Goal: Task Accomplishment & Management: Complete application form

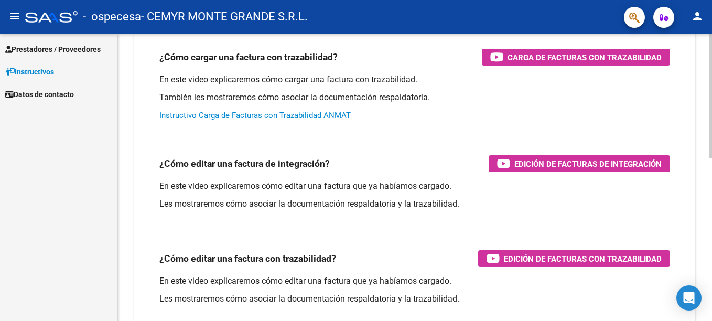
scroll to position [367, 0]
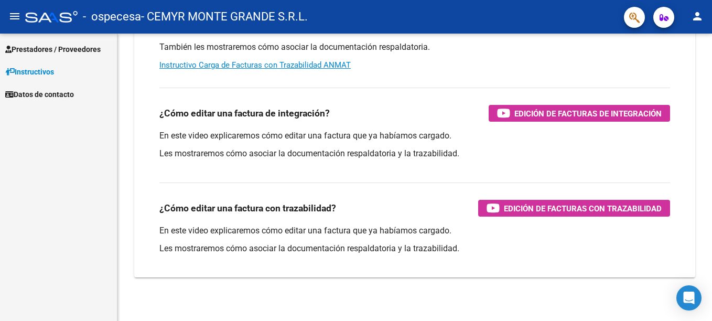
click at [80, 48] on span "Prestadores / Proveedores" at bounding box center [52, 49] width 95 height 12
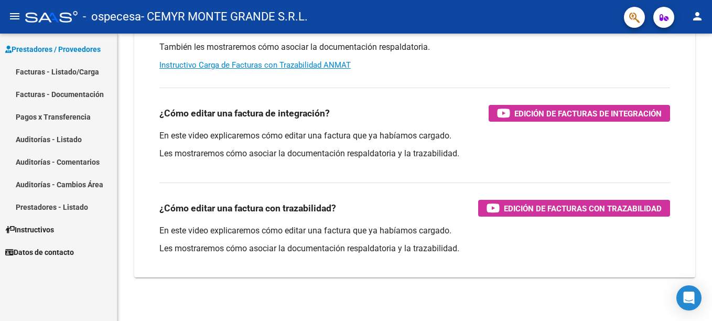
click at [68, 73] on link "Facturas - Listado/Carga" at bounding box center [58, 71] width 117 height 23
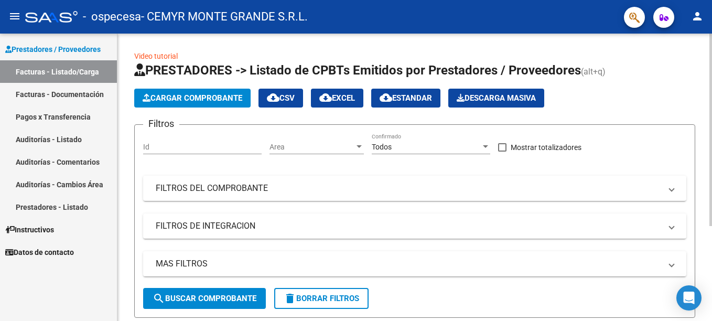
click at [213, 143] on input "Id" at bounding box center [202, 147] width 118 height 9
click at [288, 171] on div "Filtros Id Area Area Todos Confirmado Mostrar totalizadores FILTROS DEL COMPROB…" at bounding box center [414, 210] width 543 height 155
click at [358, 144] on div at bounding box center [358, 147] width 9 height 8
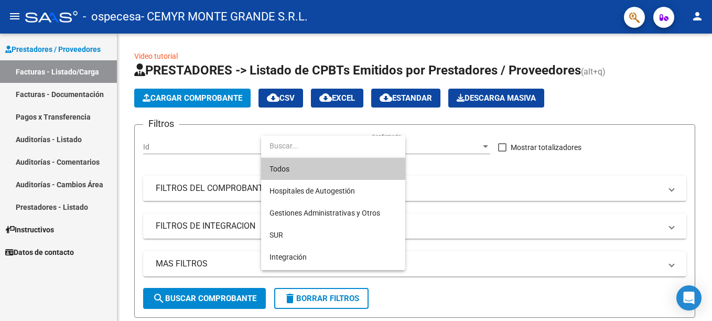
click at [172, 134] on div at bounding box center [356, 160] width 712 height 321
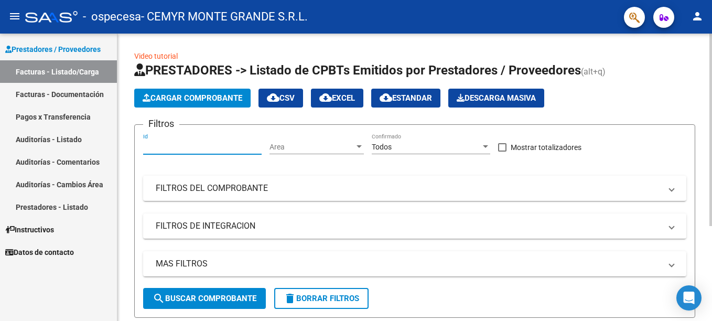
click at [167, 150] on input "Id" at bounding box center [202, 147] width 118 height 9
click at [166, 145] on input "Id" at bounding box center [202, 147] width 118 height 9
click at [234, 289] on button "search Buscar Comprobante" at bounding box center [204, 298] width 123 height 21
click at [358, 146] on div at bounding box center [358, 146] width 5 height 3
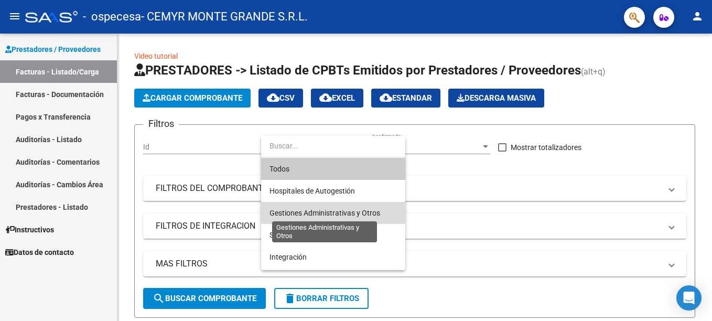
click at [346, 214] on span "Gestiones Administrativas y Otros" at bounding box center [324, 213] width 111 height 8
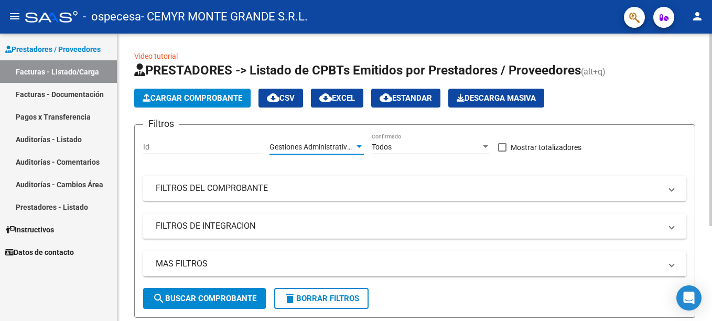
click at [206, 289] on button "search Buscar Comprobante" at bounding box center [204, 298] width 123 height 21
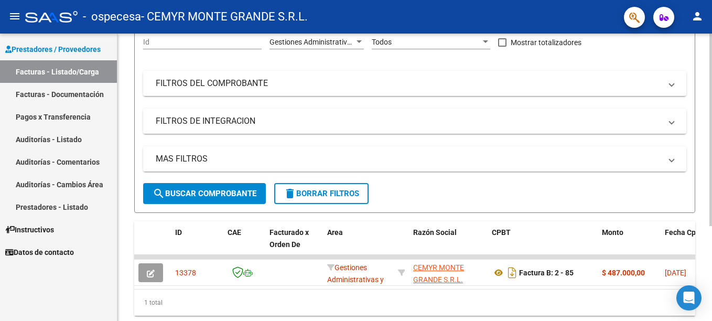
scroll to position [141, 0]
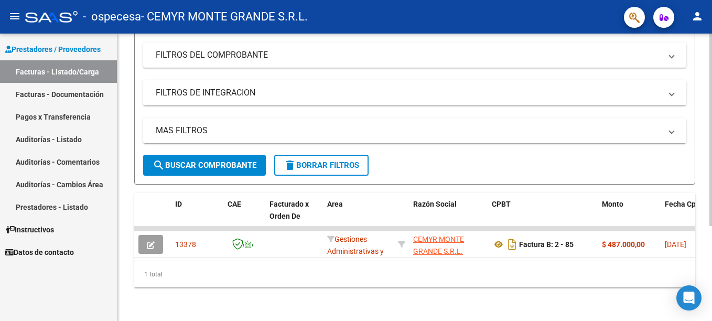
click at [691, 252] on datatable-body "13378 Gestiones Administrativas y Otros CEMYR [GEOGRAPHIC_DATA] S.R.L. 30708349…" at bounding box center [414, 243] width 561 height 34
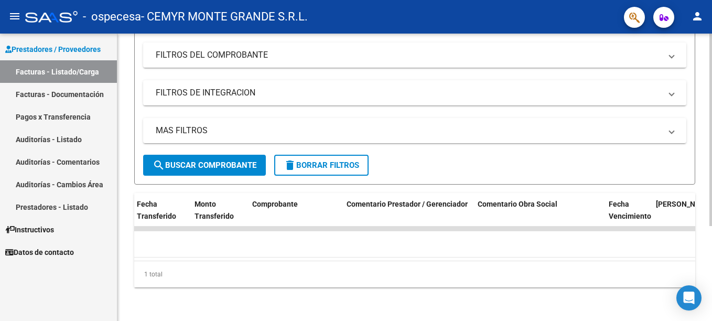
scroll to position [0, 0]
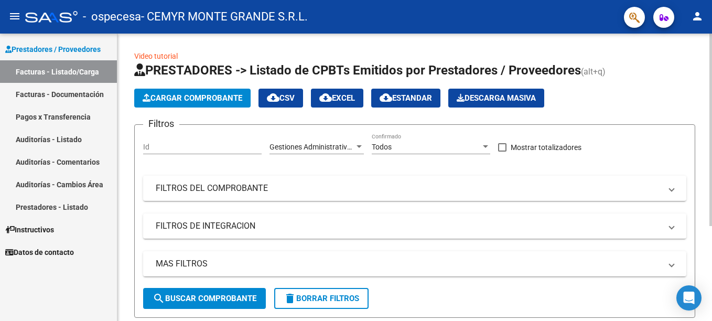
click at [220, 95] on span "Cargar Comprobante" at bounding box center [193, 97] width 100 height 9
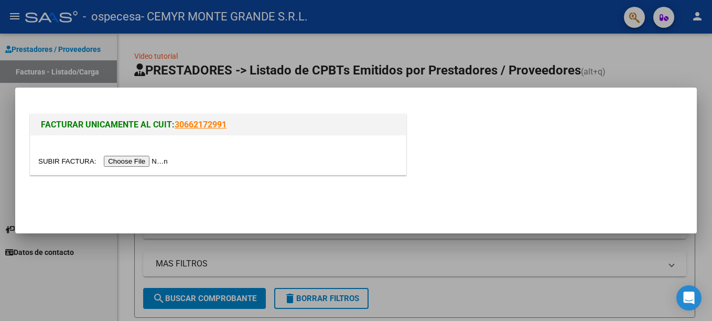
click at [128, 160] on input "file" at bounding box center [104, 161] width 133 height 11
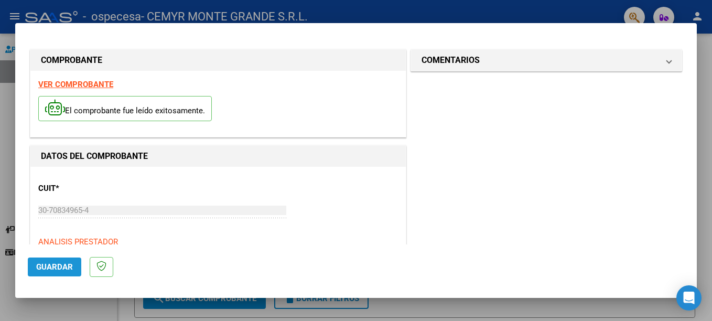
click at [55, 262] on span "Guardar" at bounding box center [54, 266] width 37 height 9
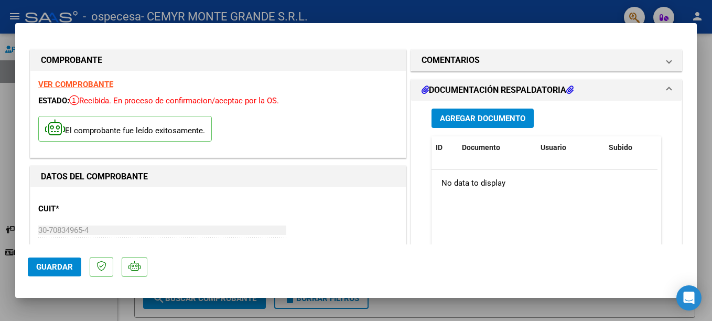
click at [473, 115] on span "Agregar Documento" at bounding box center [482, 118] width 85 height 9
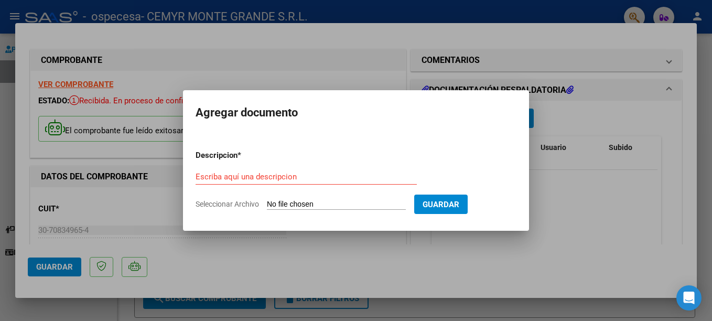
click at [624, 216] on div at bounding box center [356, 160] width 712 height 321
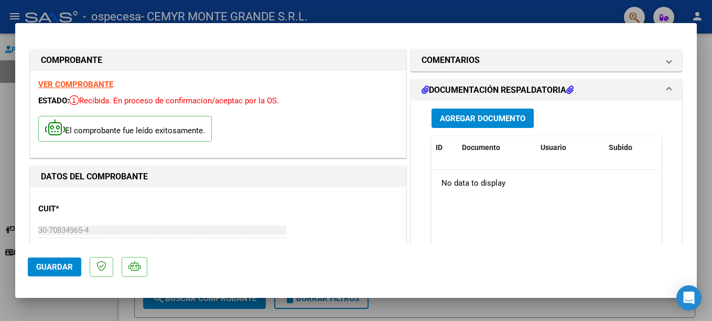
click at [492, 120] on span "Agregar Documento" at bounding box center [482, 118] width 85 height 9
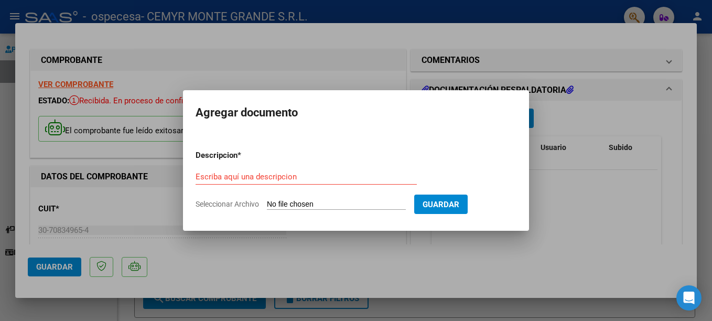
click at [219, 182] on div "Escriba aquí una descripcion" at bounding box center [305, 177] width 221 height 16
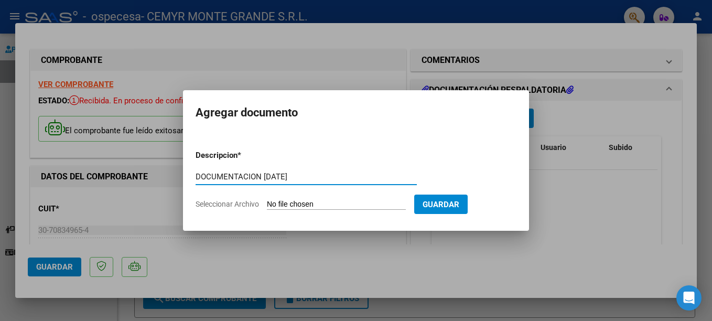
type input "DOCUMENTACION [DATE]"
click at [280, 207] on input "Seleccionar Archivo" at bounding box center [336, 205] width 139 height 10
type input "C:\fakepath\OSPECESA [DATE].pdf"
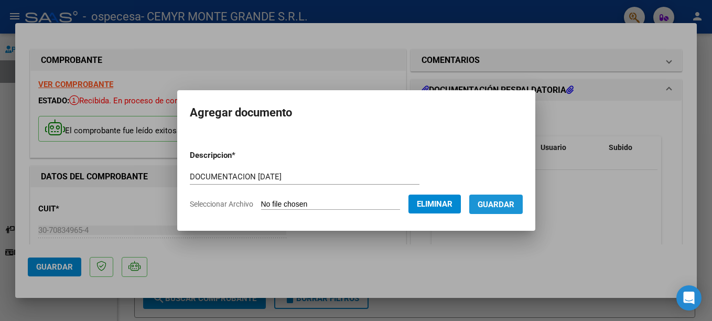
click at [506, 198] on button "Guardar" at bounding box center [495, 203] width 53 height 19
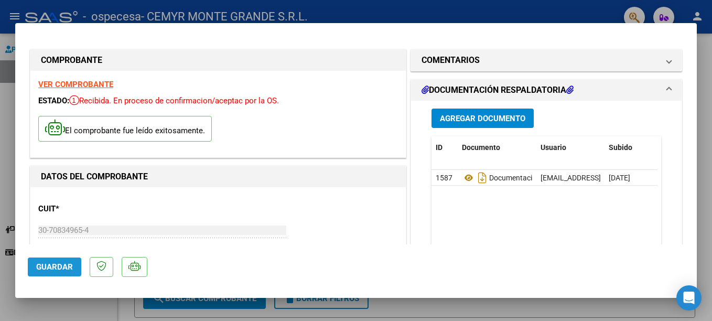
click at [57, 274] on button "Guardar" at bounding box center [54, 266] width 53 height 19
click at [89, 85] on strong "VER COMPROBANTE" at bounding box center [75, 84] width 75 height 9
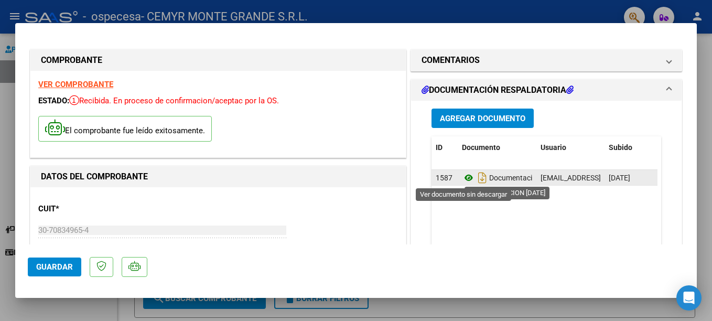
click at [463, 179] on icon at bounding box center [469, 177] width 14 height 13
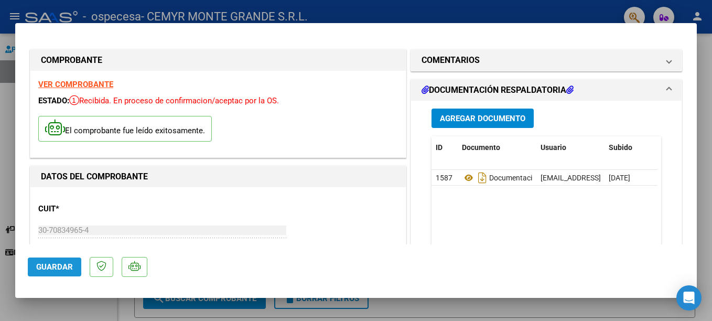
click at [54, 263] on span "Guardar" at bounding box center [54, 266] width 37 height 9
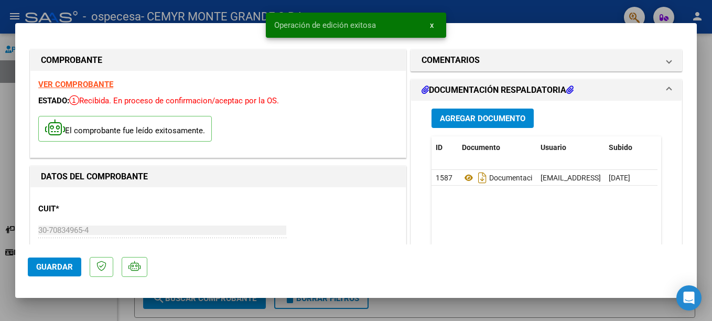
click at [711, 137] on html "menu - ospecesa - CEMYR [GEOGRAPHIC_DATA] S.R.L. person Prestadores / Proveedor…" at bounding box center [356, 160] width 712 height 321
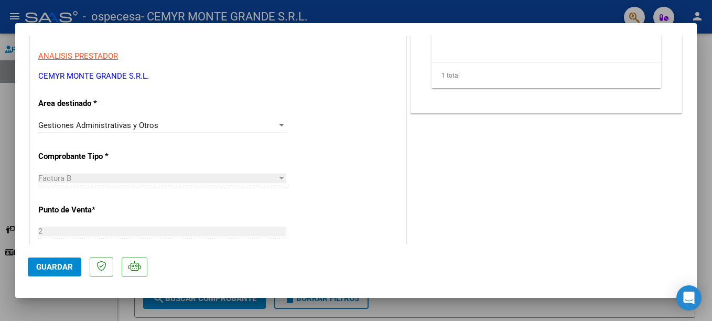
scroll to position [210, 0]
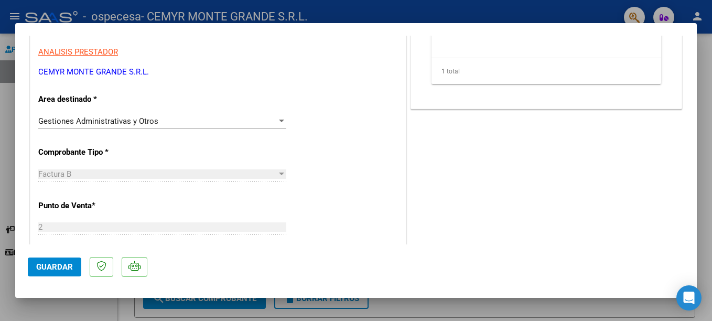
click at [280, 175] on div at bounding box center [281, 173] width 5 height 3
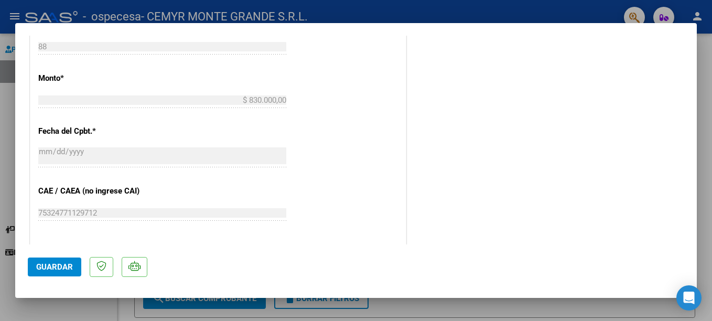
scroll to position [629, 0]
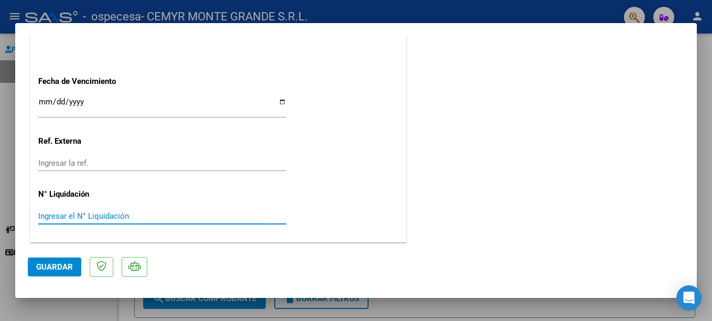
click at [89, 217] on input "Ingresar el N° Liquidación" at bounding box center [162, 215] width 248 height 9
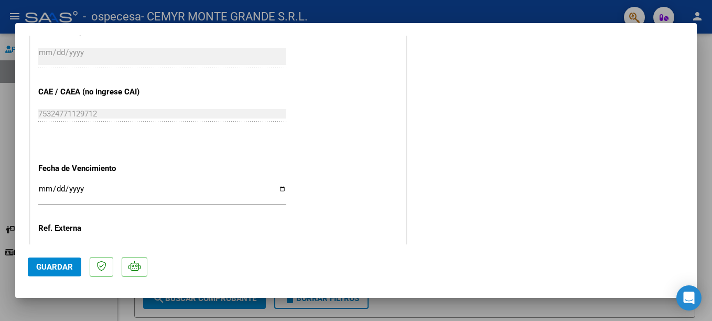
scroll to position [524, 0]
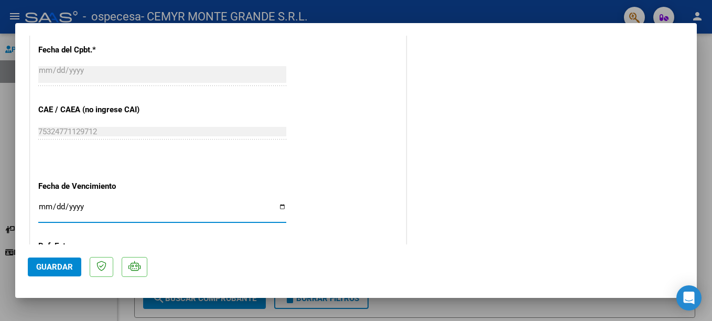
click at [280, 206] on input "Ingresar la fecha" at bounding box center [162, 210] width 248 height 17
click at [278, 207] on input "[DATE]" at bounding box center [162, 210] width 248 height 17
type input "[DATE]"
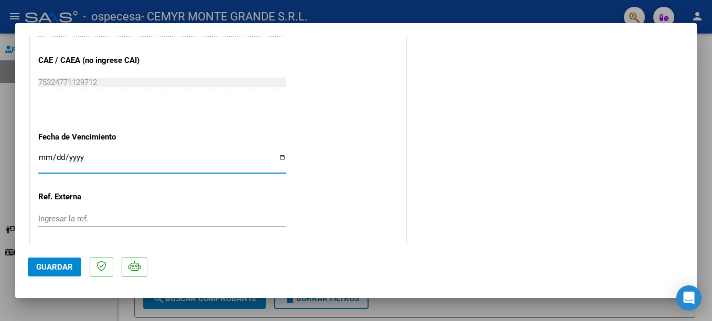
scroll to position [629, 0]
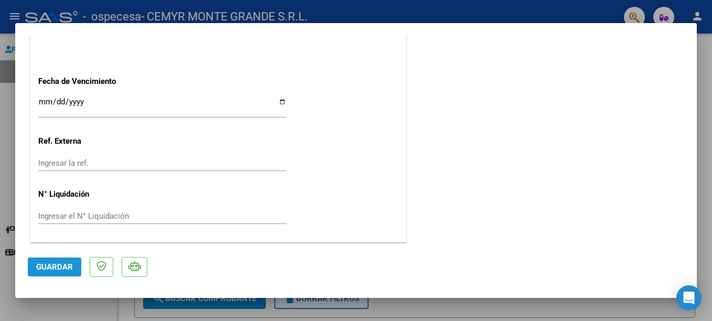
click at [63, 264] on span "Guardar" at bounding box center [54, 266] width 37 height 9
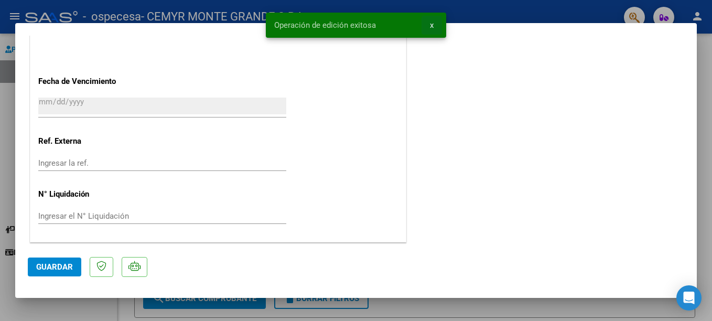
click at [433, 20] on button "x" at bounding box center [431, 25] width 20 height 19
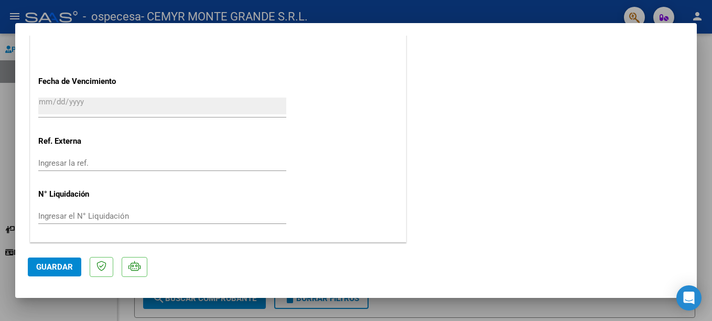
click at [237, 12] on div at bounding box center [356, 160] width 712 height 321
type input "$ 0,00"
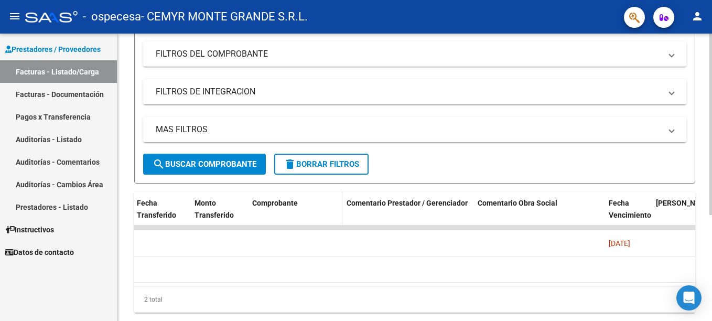
scroll to position [157, 0]
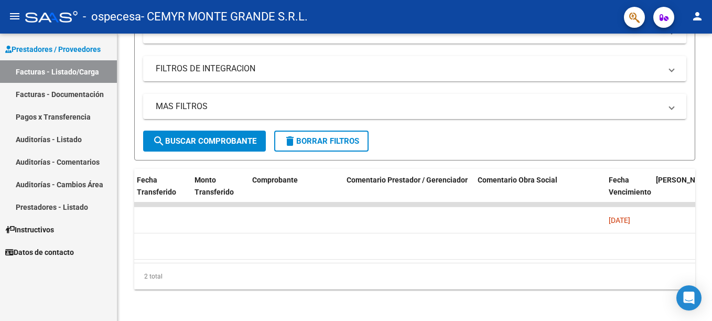
click at [67, 137] on link "Auditorías - Listado" at bounding box center [58, 139] width 117 height 23
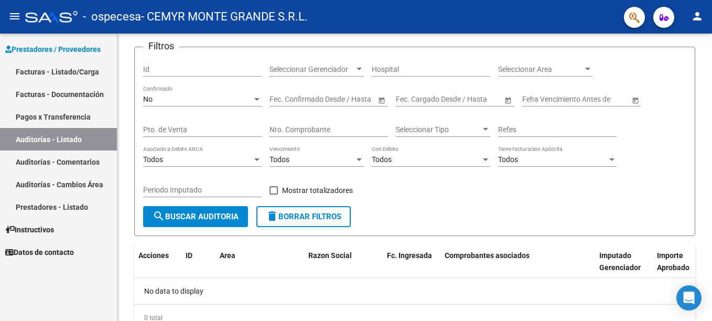
scroll to position [5, 0]
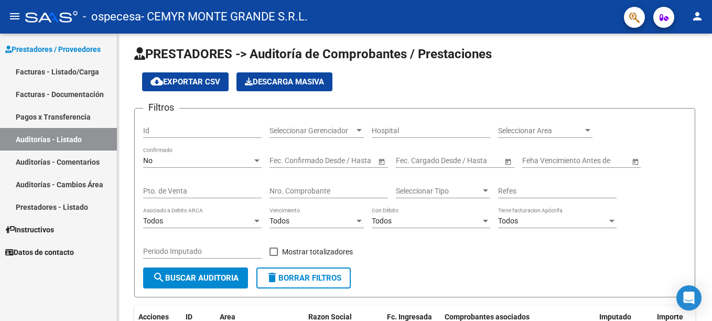
click at [71, 209] on link "Prestadores - Listado" at bounding box center [58, 206] width 117 height 23
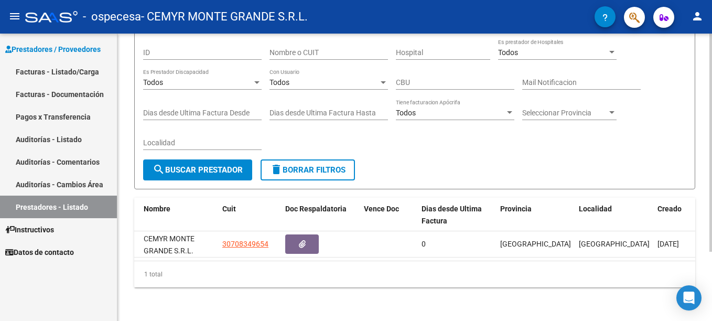
scroll to position [0, 58]
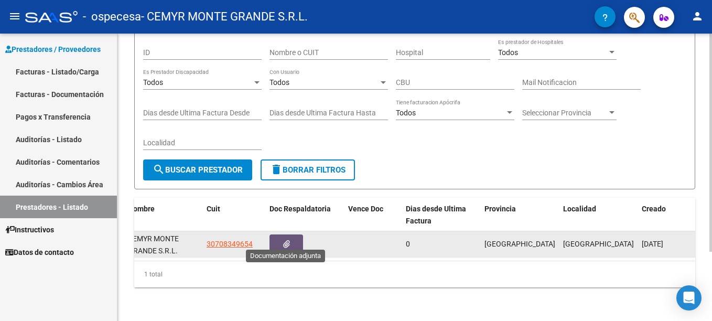
click at [287, 240] on icon "button" at bounding box center [286, 244] width 7 height 8
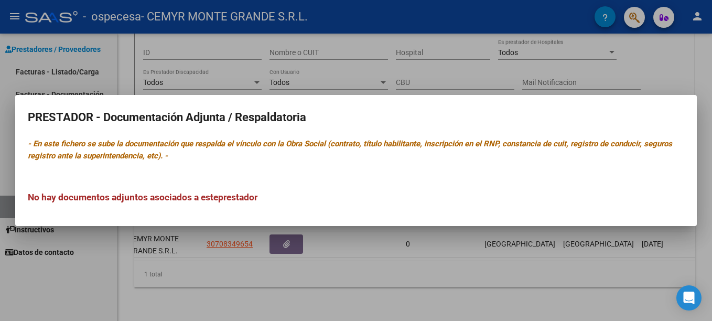
click at [237, 283] on div at bounding box center [356, 160] width 712 height 321
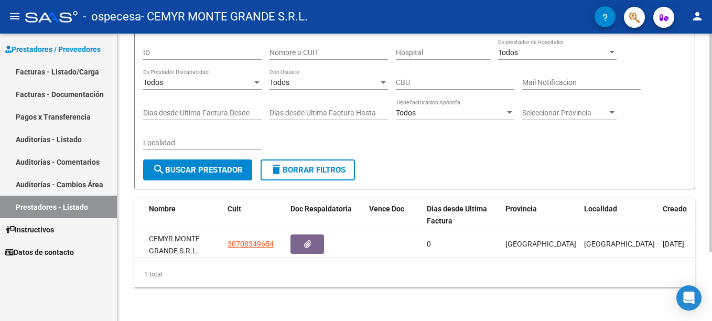
scroll to position [0, 0]
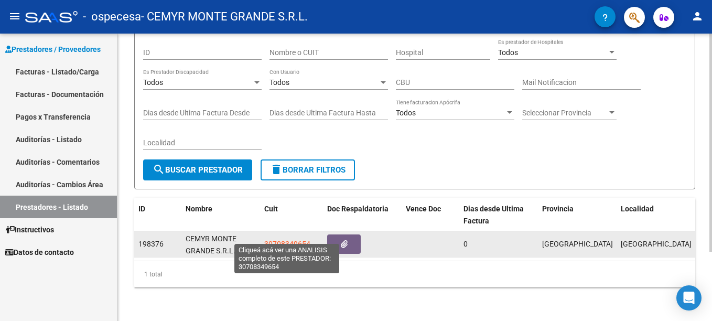
click at [296, 239] on span "30708349654" at bounding box center [287, 243] width 46 height 8
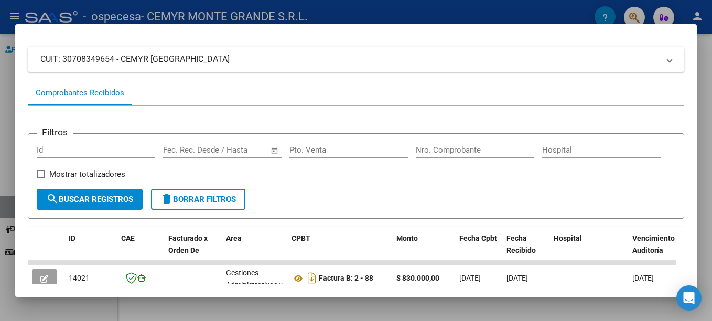
scroll to position [156, 0]
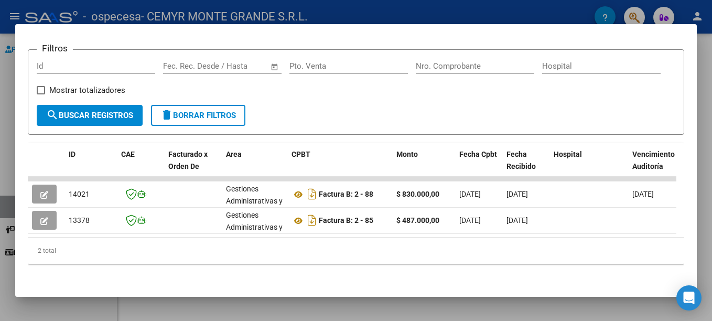
click at [3, 119] on div at bounding box center [356, 160] width 712 height 321
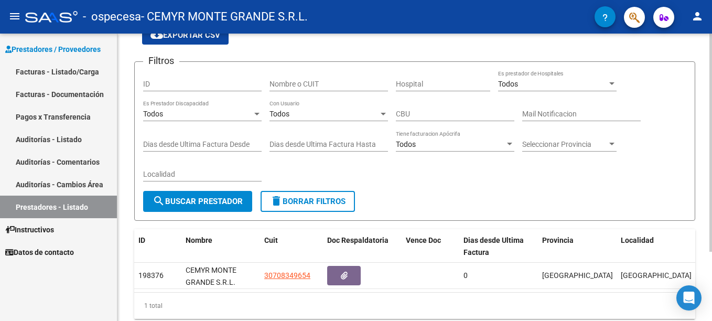
scroll to position [0, 0]
